Goal: Task Accomplishment & Management: Complete application form

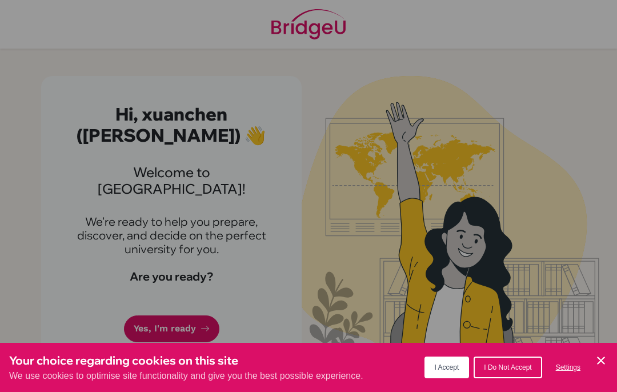
click at [458, 377] on button "I Accept" at bounding box center [446, 367] width 45 height 22
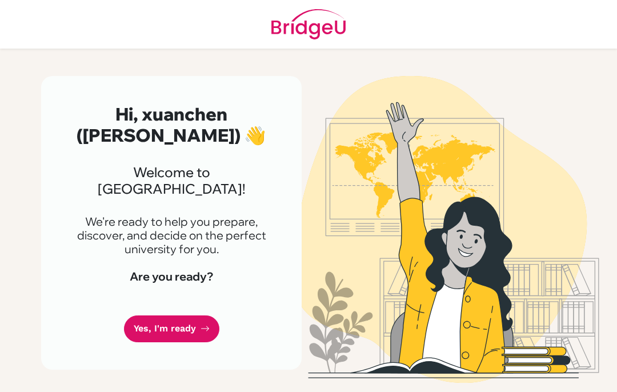
scroll to position [2, 0]
click at [171, 315] on link "Yes, I'm ready" at bounding box center [171, 328] width 95 height 27
click at [197, 315] on link "Yes, I'm ready" at bounding box center [171, 328] width 95 height 27
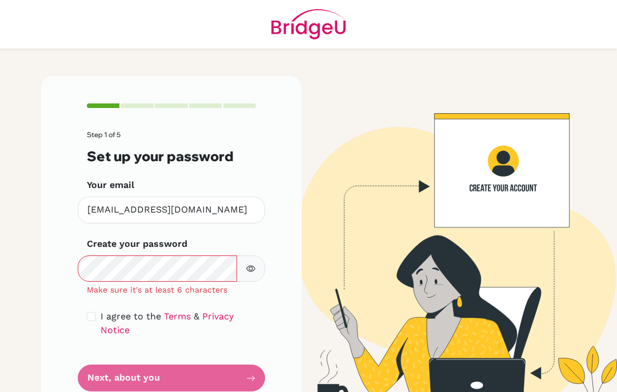
scroll to position [47, 0]
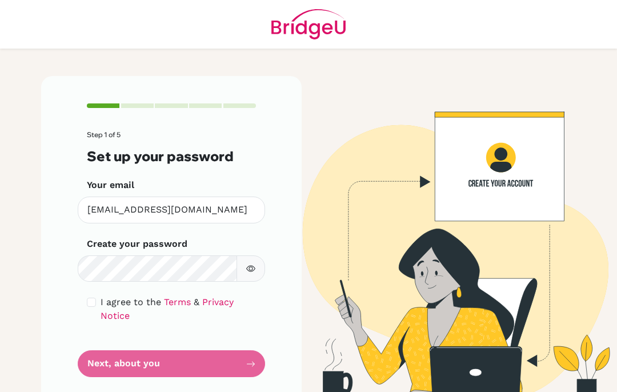
click at [209, 320] on form "Step 1 of 5 Set up your password Your email [EMAIL_ADDRESS][DOMAIN_NAME] Invali…" at bounding box center [171, 254] width 169 height 246
click at [218, 314] on form "Step 1 of 5 Set up your password Your email [EMAIL_ADDRESS][DOMAIN_NAME] Invali…" at bounding box center [171, 254] width 169 height 246
click at [95, 297] on input "checkbox" at bounding box center [91, 301] width 9 height 9
checkbox input "true"
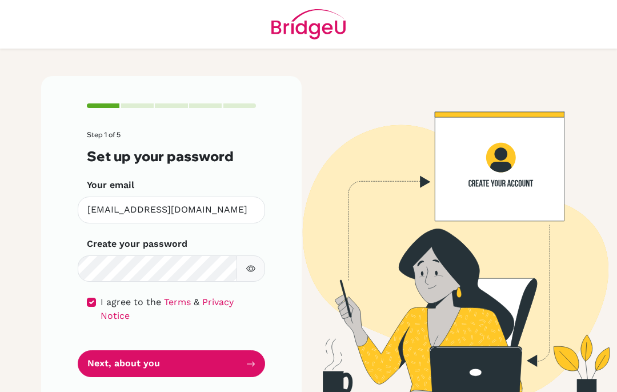
click at [134, 350] on button "Next, about you" at bounding box center [171, 363] width 187 height 27
click at [153, 350] on button "Next, about you" at bounding box center [171, 363] width 187 height 27
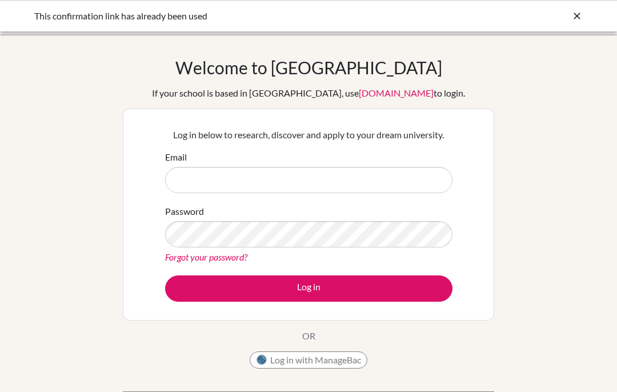
click at [195, 192] on input "Email" at bounding box center [308, 180] width 287 height 26
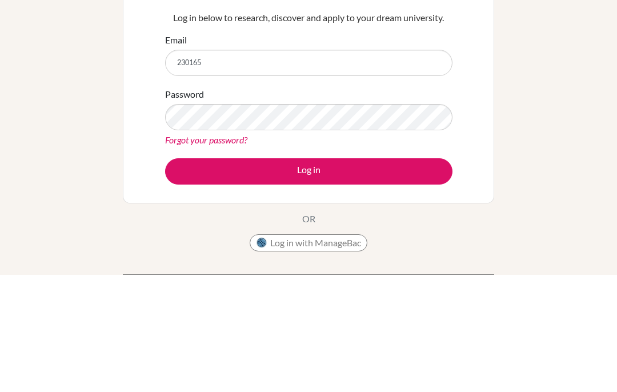
type input "230165@acis.ac.th"
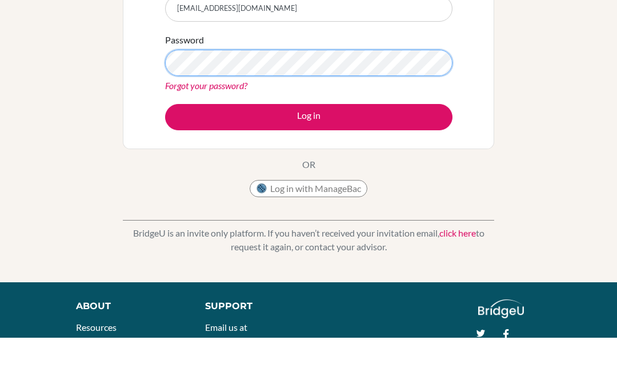
click at [308, 158] on button "Log in" at bounding box center [308, 171] width 287 height 26
